Goal: Task Accomplishment & Management: Manage account settings

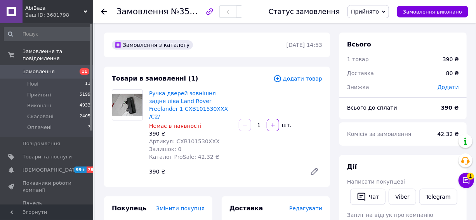
click at [53, 68] on span "Замовлення" at bounding box center [47, 71] width 49 height 7
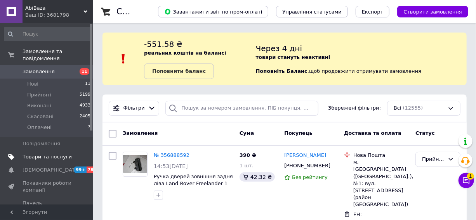
click at [52, 154] on span "Товари та послуги" at bounding box center [47, 157] width 49 height 7
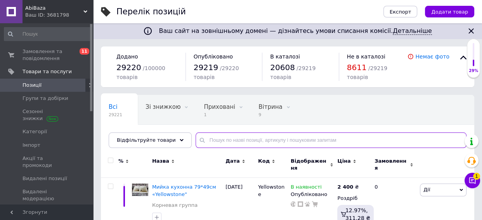
click at [262, 143] on input "text" at bounding box center [331, 141] width 271 height 16
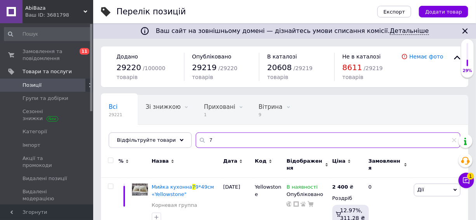
click at [196, 142] on div "7" at bounding box center [328, 141] width 265 height 16
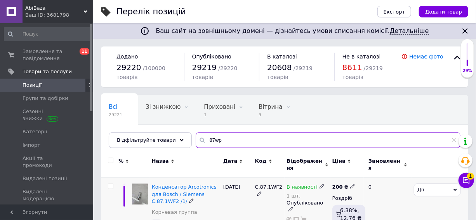
scroll to position [70, 0]
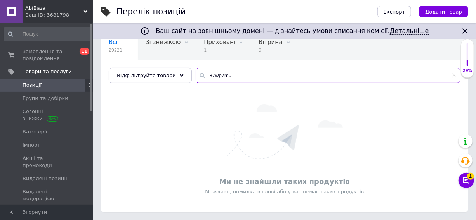
scroll to position [64, 0]
drag, startPoint x: 236, startPoint y: 72, endPoint x: 148, endPoint y: 66, distance: 88.2
click at [151, 68] on div "Відфільтруйте товари 87wp7m0" at bounding box center [284, 76] width 351 height 16
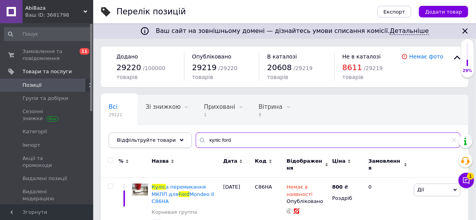
drag, startPoint x: 232, startPoint y: 140, endPoint x: 158, endPoint y: 138, distance: 73.7
click at [159, 138] on div "Відфільтруйте товари куліс ford" at bounding box center [284, 141] width 351 height 16
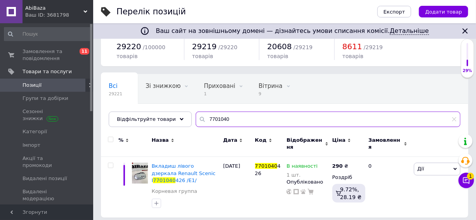
scroll to position [21, 0]
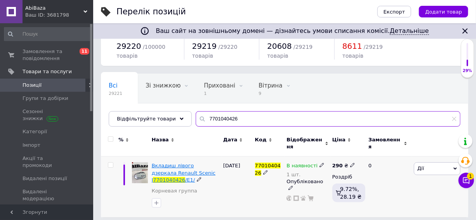
type input "7701040426"
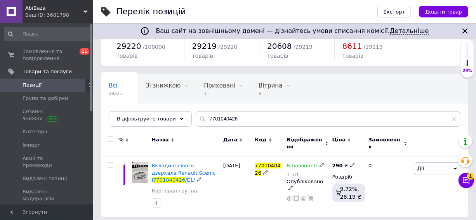
click at [163, 167] on span "Вкладиш лівого дзеркала Renault Scenic I" at bounding box center [184, 173] width 64 height 20
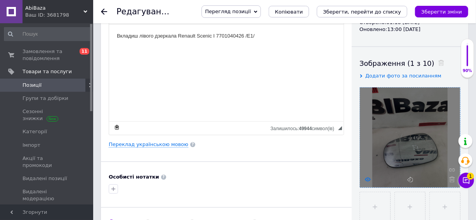
click at [366, 179] on icon at bounding box center [368, 180] width 6 height 6
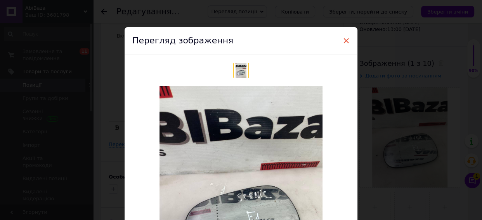
drag, startPoint x: 348, startPoint y: 41, endPoint x: 141, endPoint y: 30, distance: 207.4
click at [348, 41] on span "×" at bounding box center [346, 40] width 7 height 13
checkbox input "true"
